Goal: Browse casually

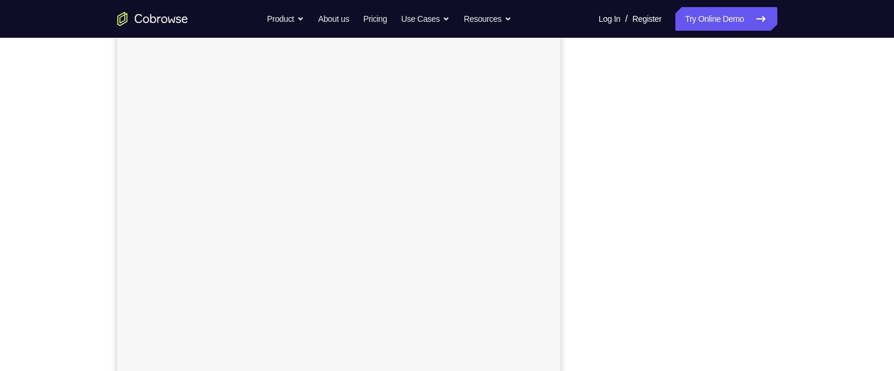
scroll to position [163, 0]
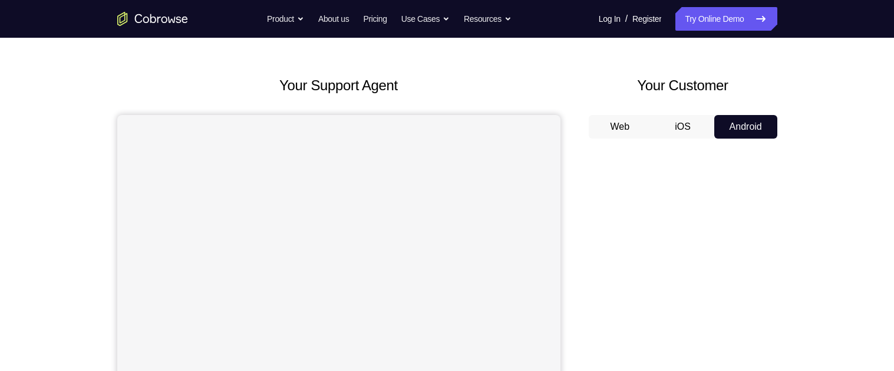
scroll to position [29, 0]
